Goal: Information Seeking & Learning: Learn about a topic

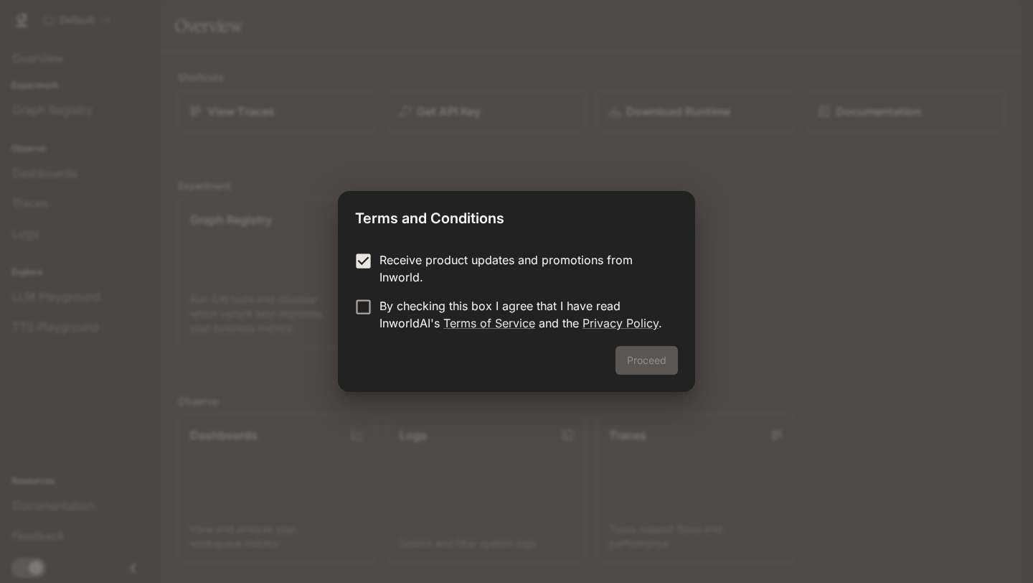
click at [363, 286] on form "Receive product updates and promotions from Inworld. By checking this box I agr…" at bounding box center [516, 291] width 323 height 80
click at [658, 354] on button "Proceed" at bounding box center [647, 360] width 62 height 29
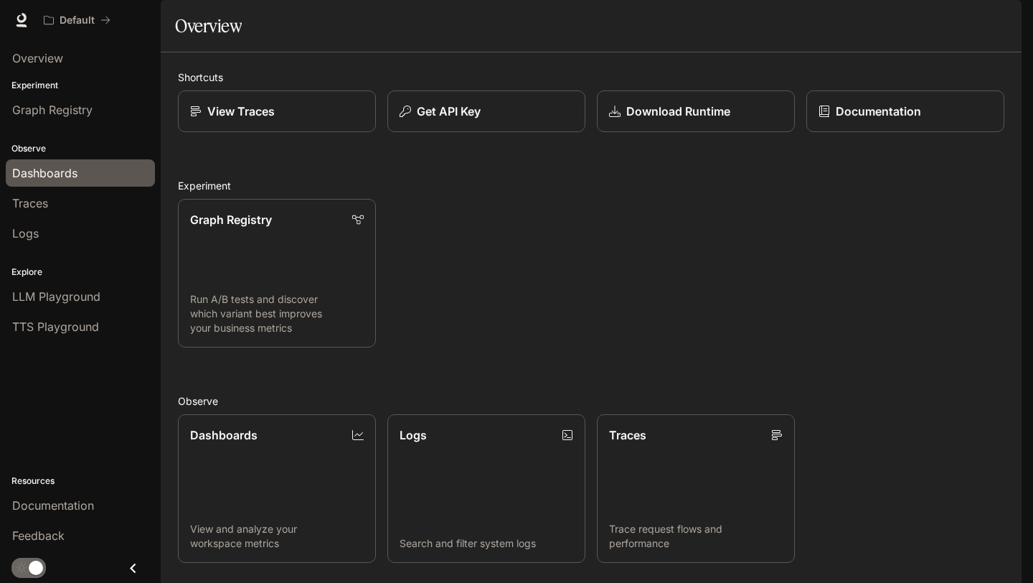
click at [80, 175] on div "Dashboards" at bounding box center [80, 172] width 136 height 17
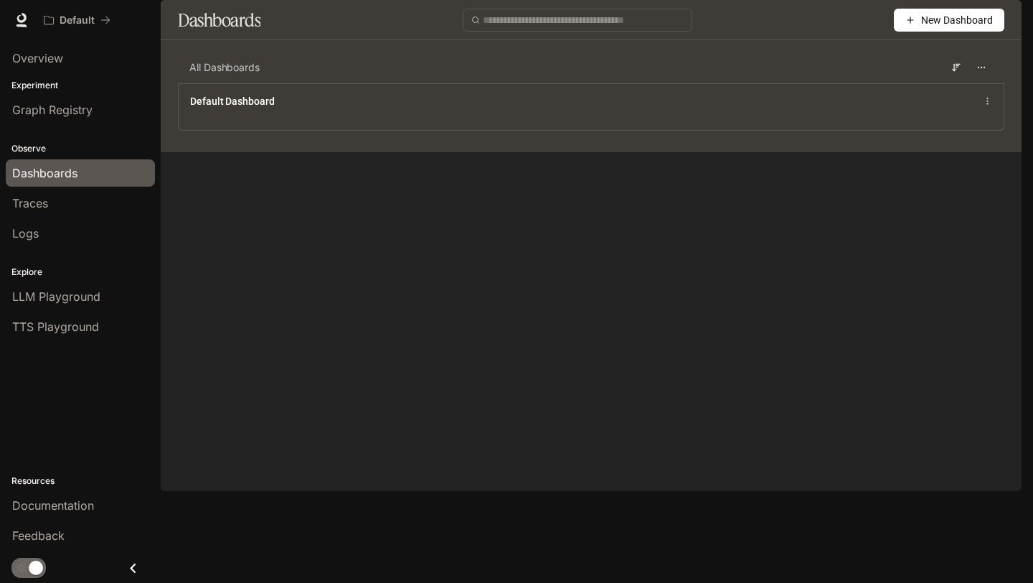
click at [83, 87] on p "Experiment" at bounding box center [80, 85] width 161 height 13
click at [87, 102] on span "Graph Registry" at bounding box center [52, 109] width 80 height 17
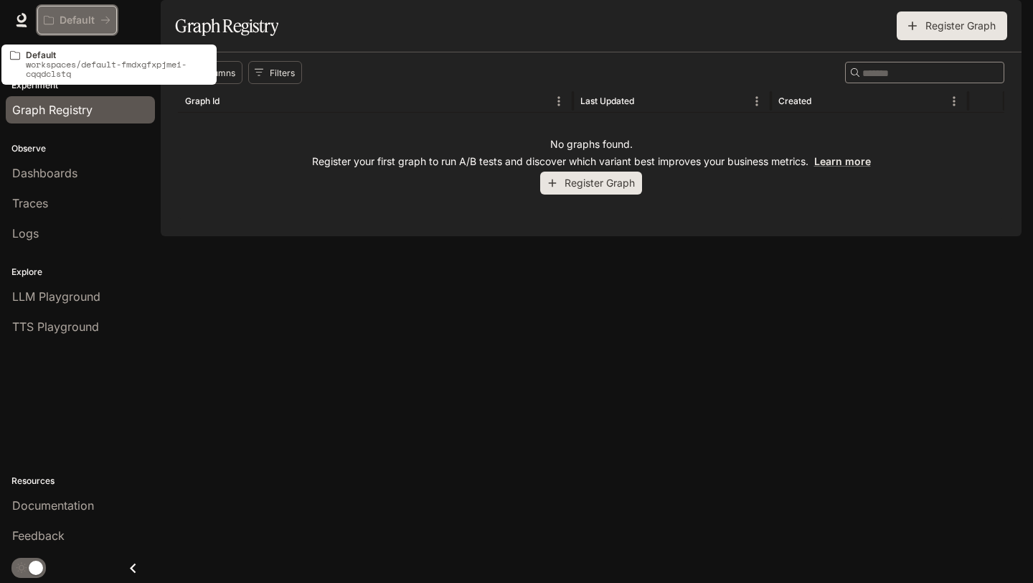
click at [81, 29] on button "Default" at bounding box center [77, 20] width 80 height 29
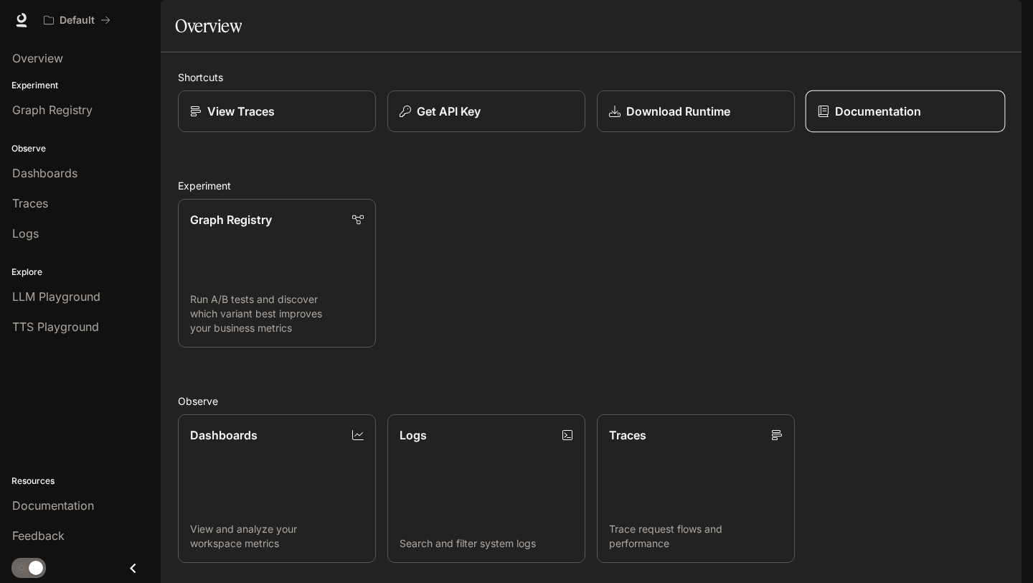
click at [845, 120] on p "Documentation" at bounding box center [878, 111] width 86 height 17
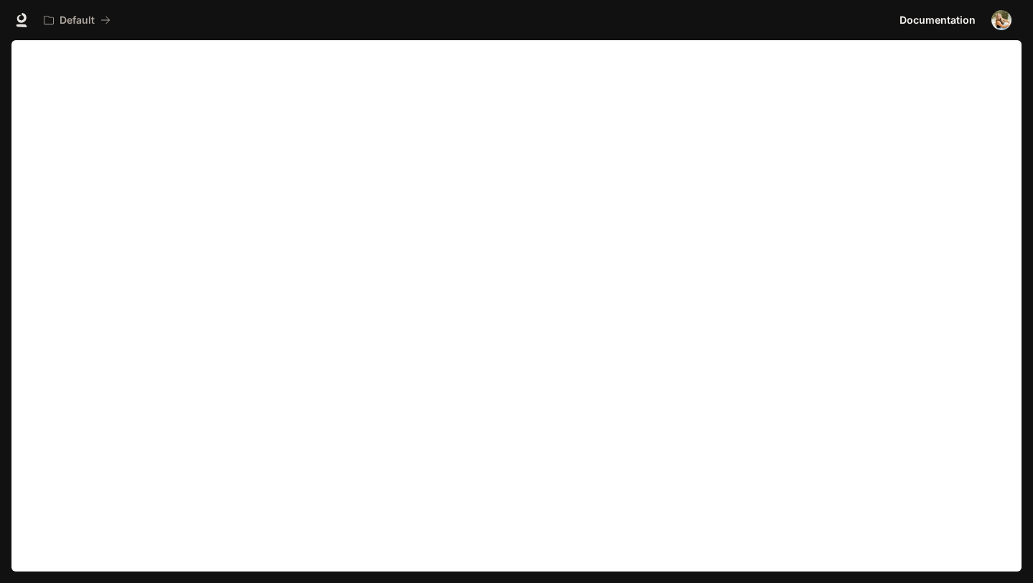
click at [31, 14] on div at bounding box center [21, 20] width 20 height 20
click at [20, 17] on icon at bounding box center [21, 20] width 14 height 14
